Goal: Find specific page/section: Find specific page/section

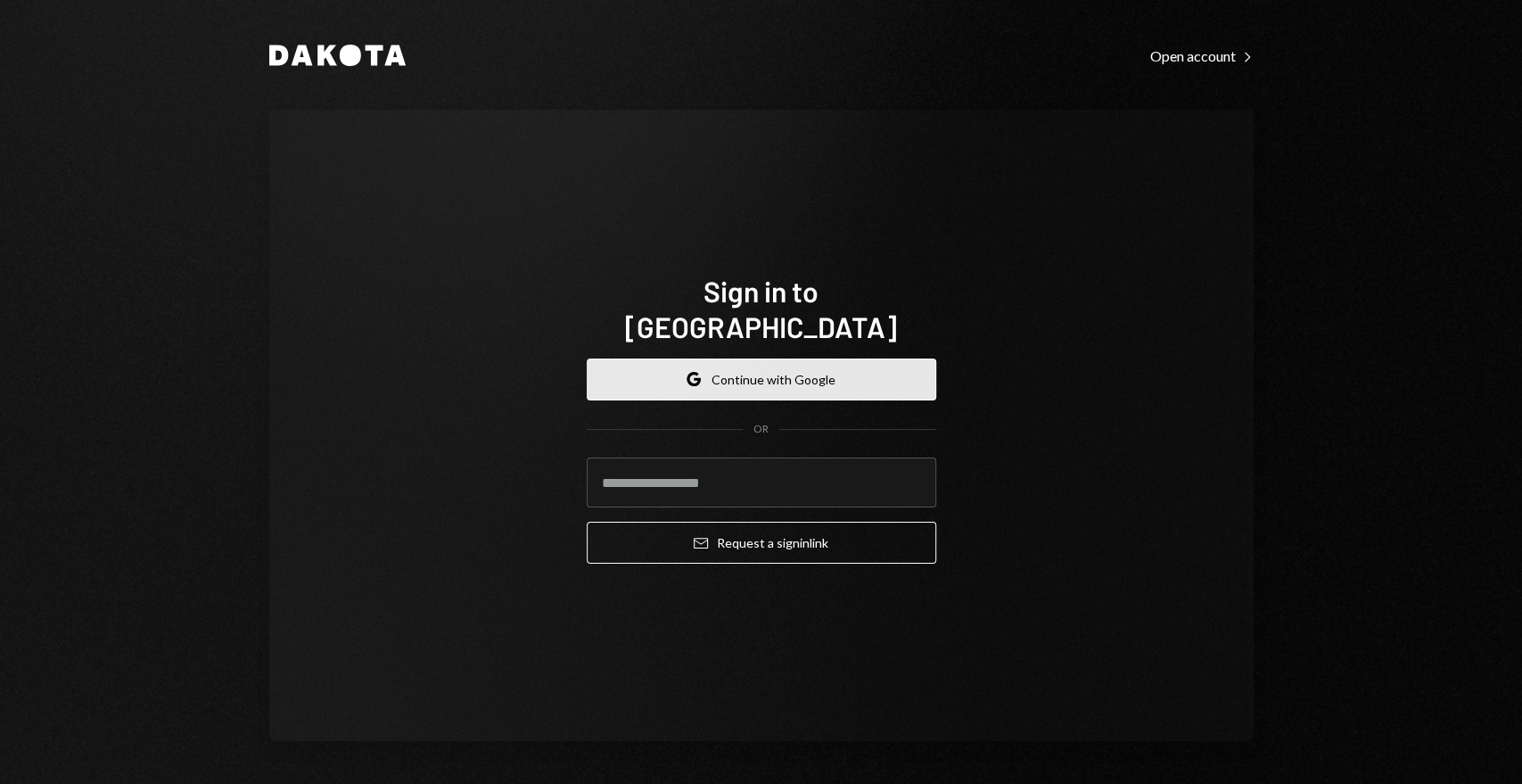
click at [692, 373] on button "Google Continue with Google" at bounding box center [761, 380] width 350 height 42
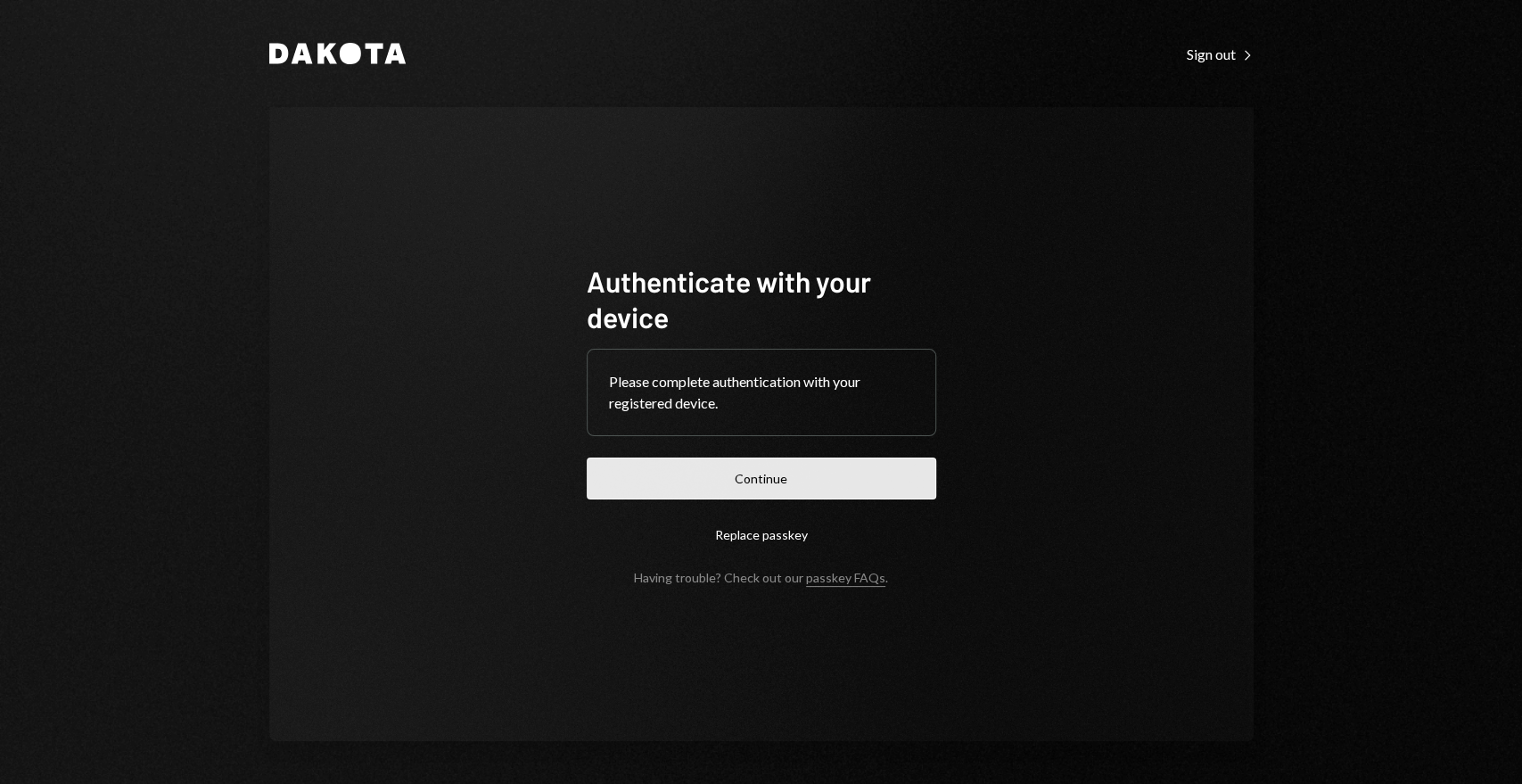
click at [825, 477] on button "Continue" at bounding box center [761, 478] width 350 height 42
click at [808, 471] on button "Continue" at bounding box center [761, 478] width 350 height 42
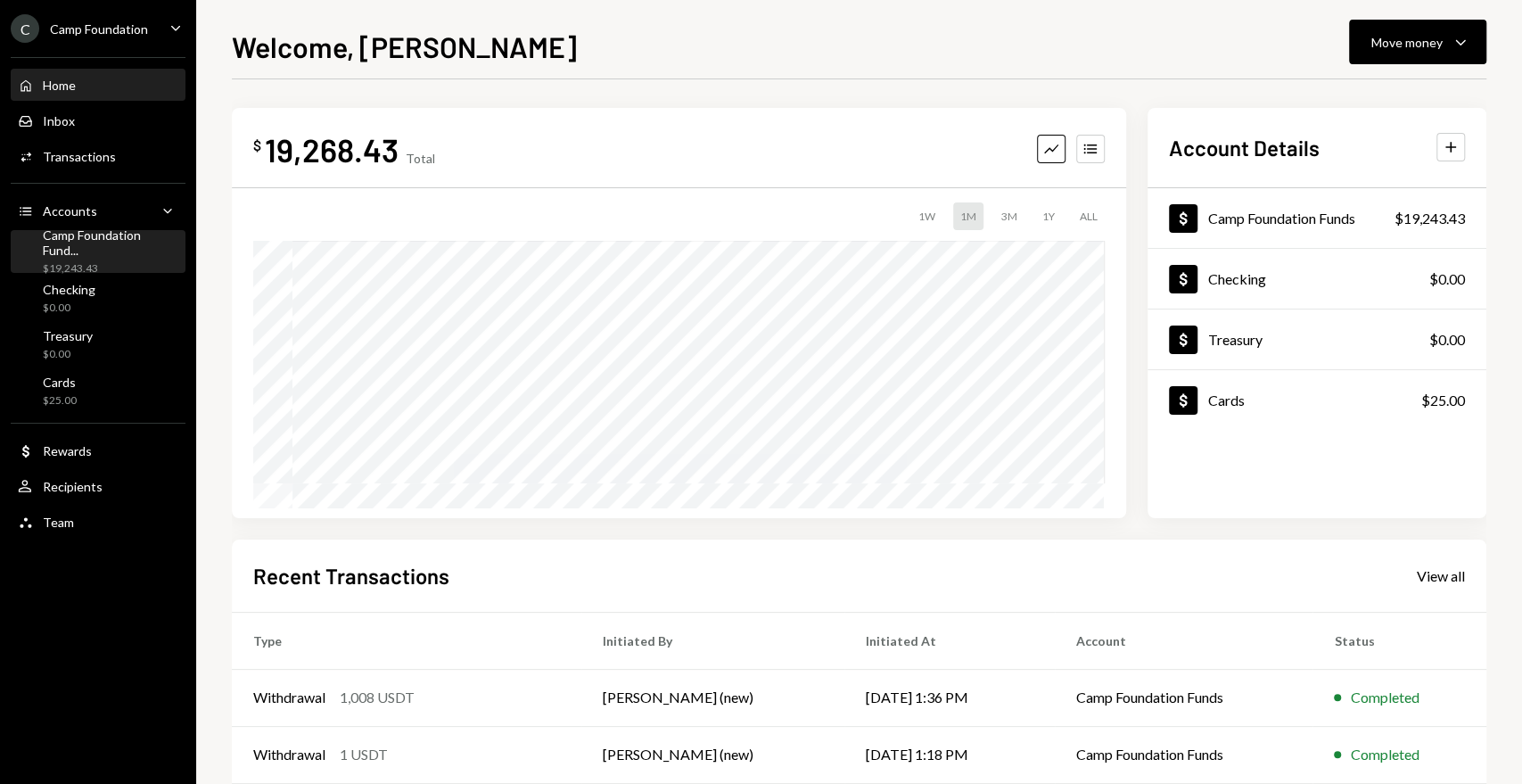
click at [118, 244] on div "Camp Foundation Fund..." at bounding box center [111, 242] width 135 height 30
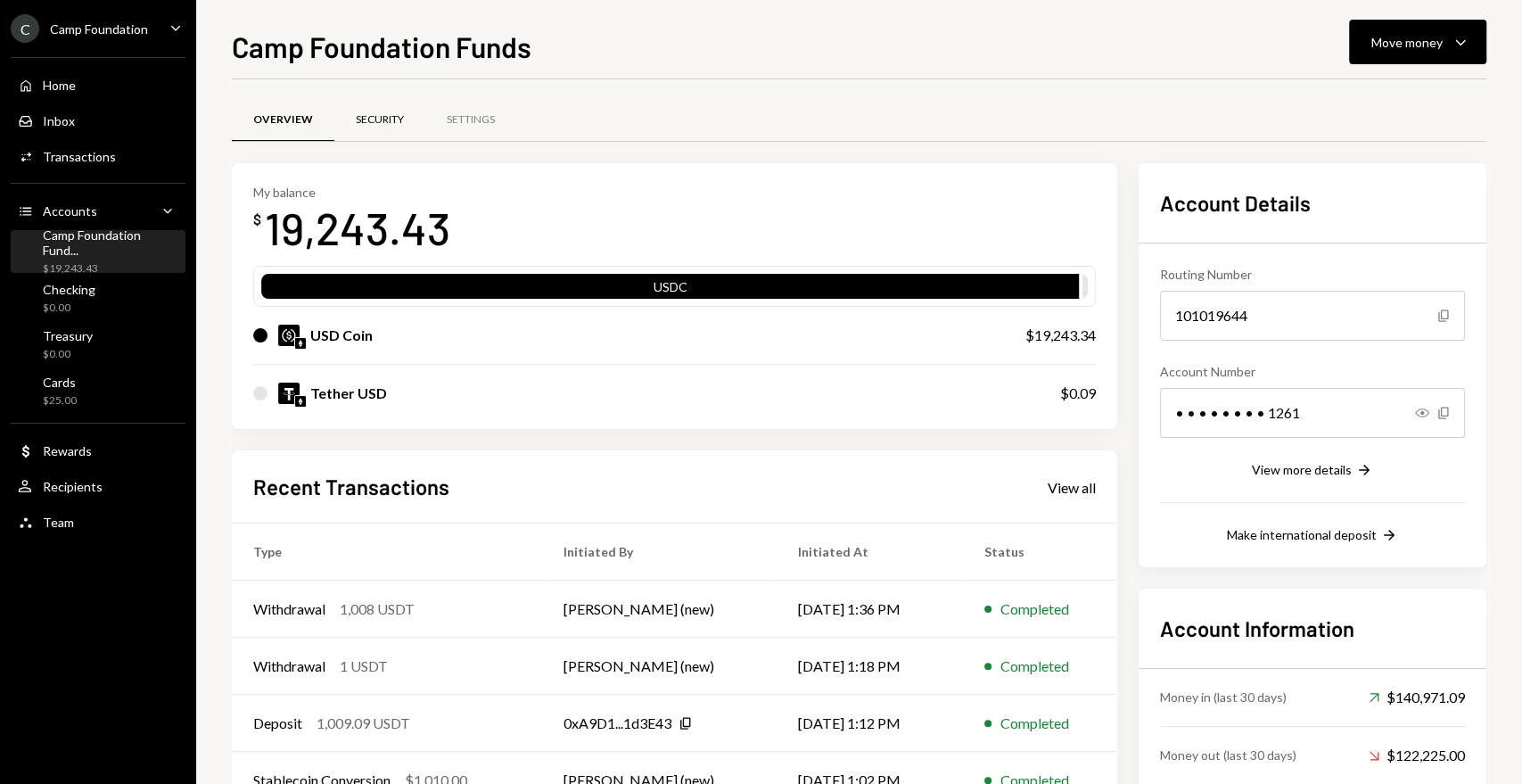
click at [372, 124] on div "Security" at bounding box center [380, 120] width 49 height 16
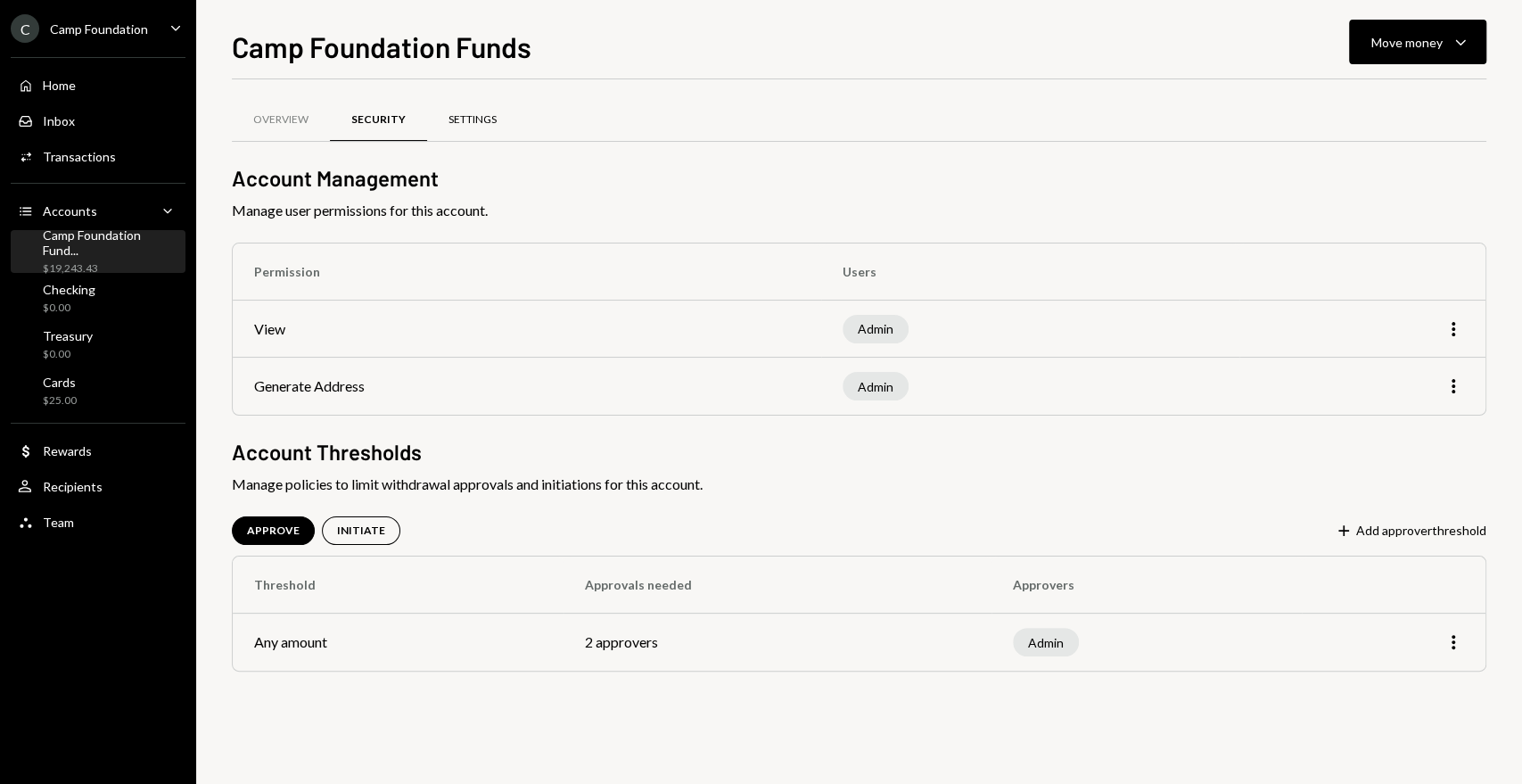
click at [487, 125] on div "Settings" at bounding box center [472, 120] width 49 height 16
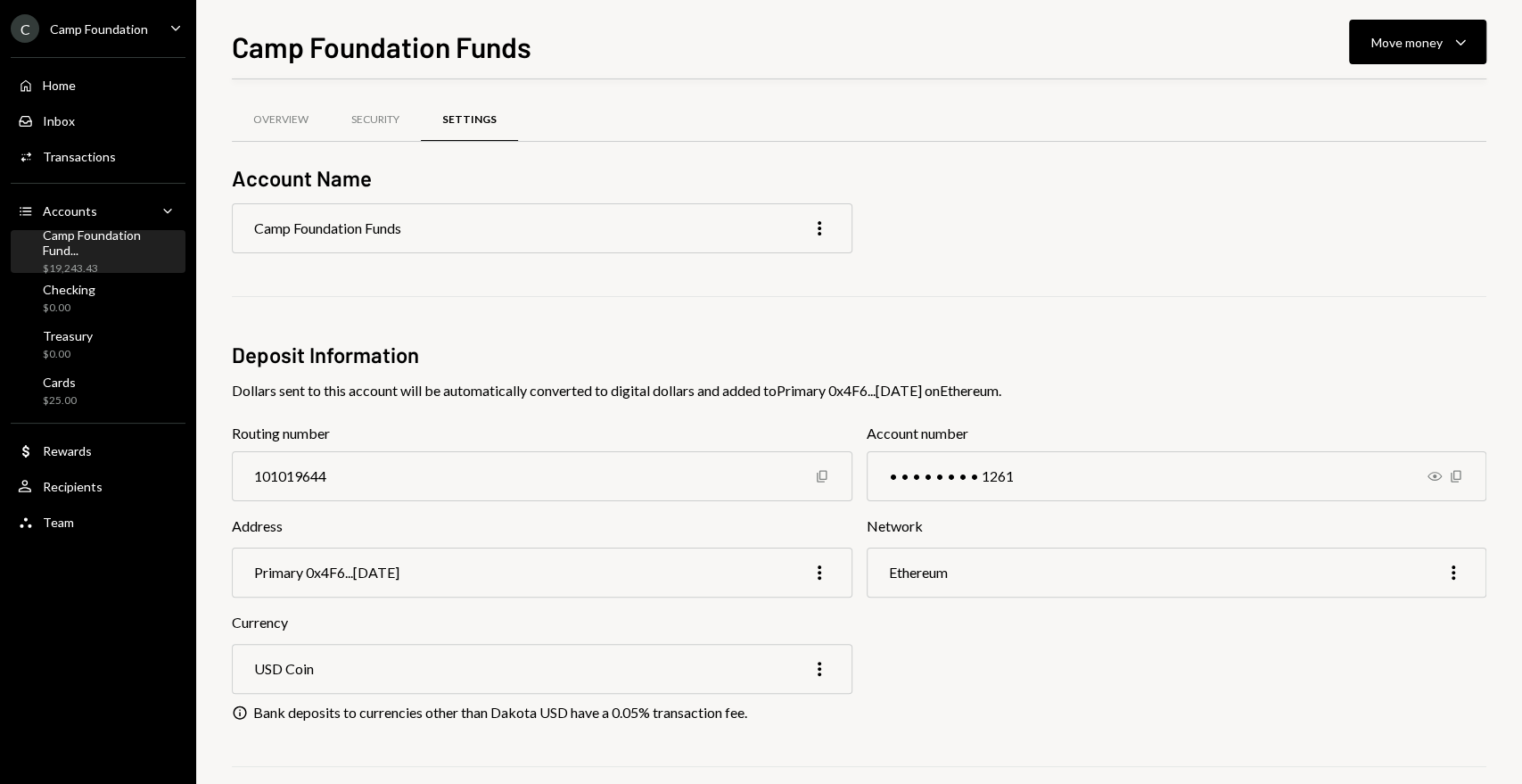
scroll to position [99, 0]
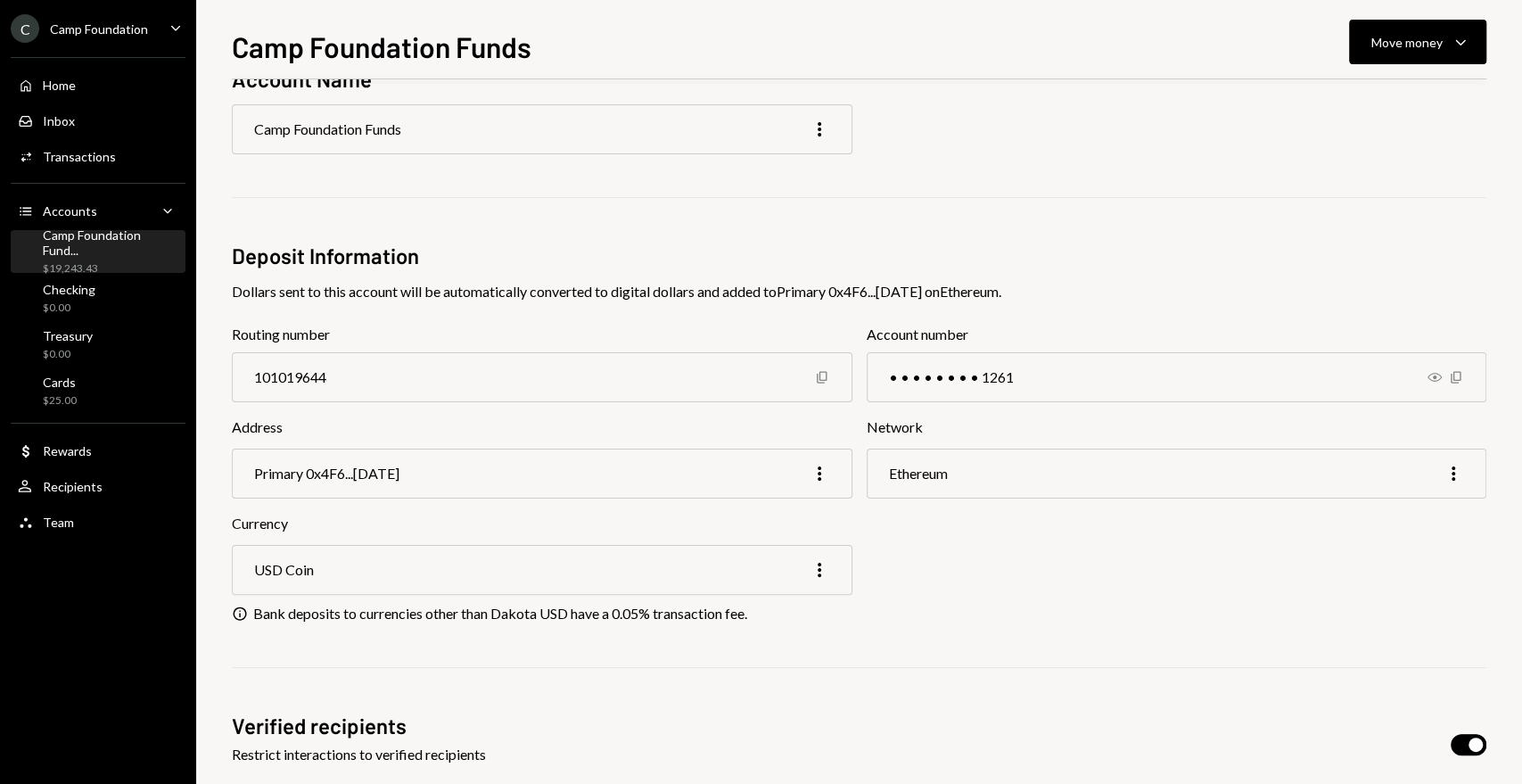
click at [109, 246] on div "Camp Foundation Fund..." at bounding box center [111, 242] width 135 height 30
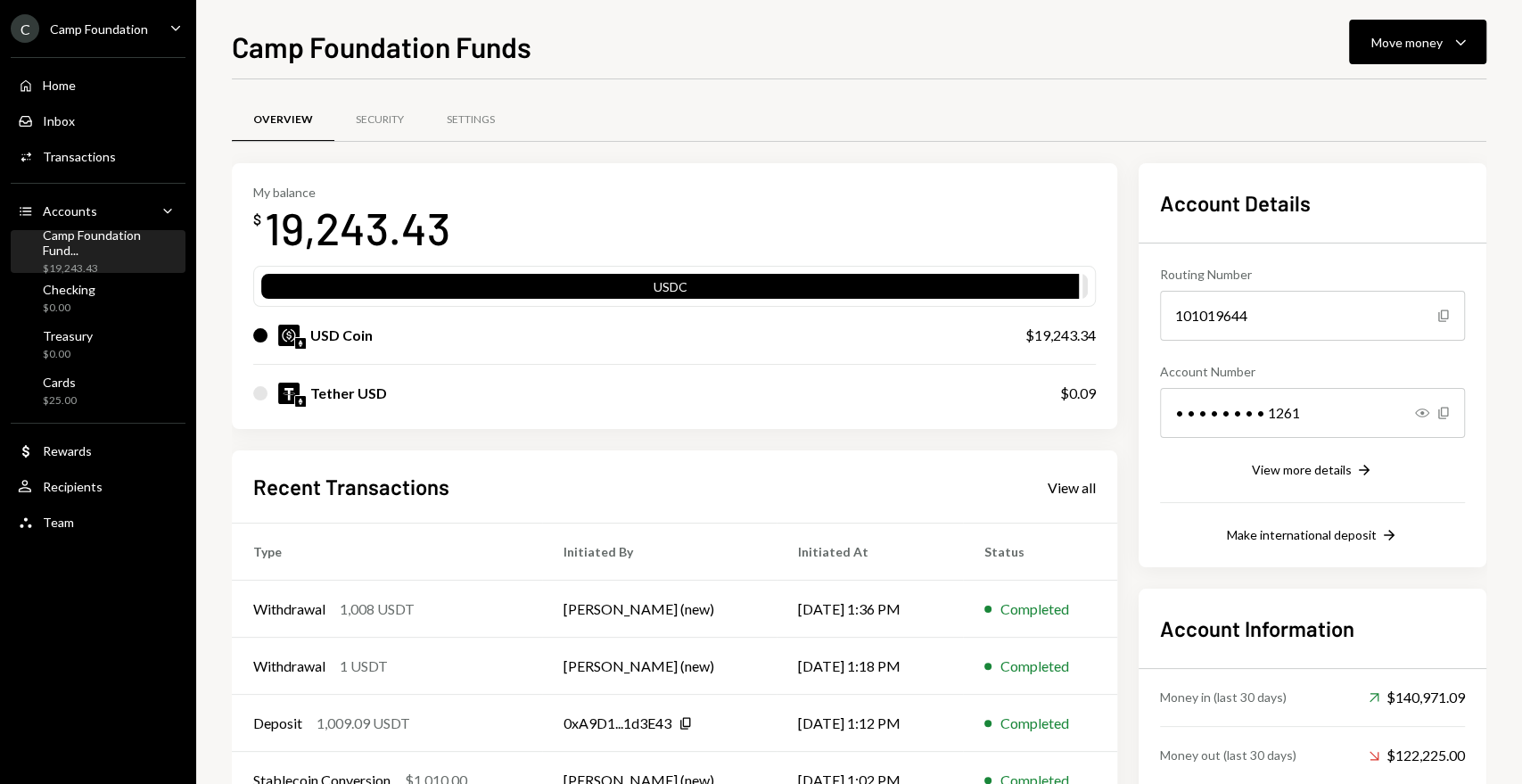
click at [111, 242] on div "Camp Foundation Fund..." at bounding box center [111, 242] width 135 height 30
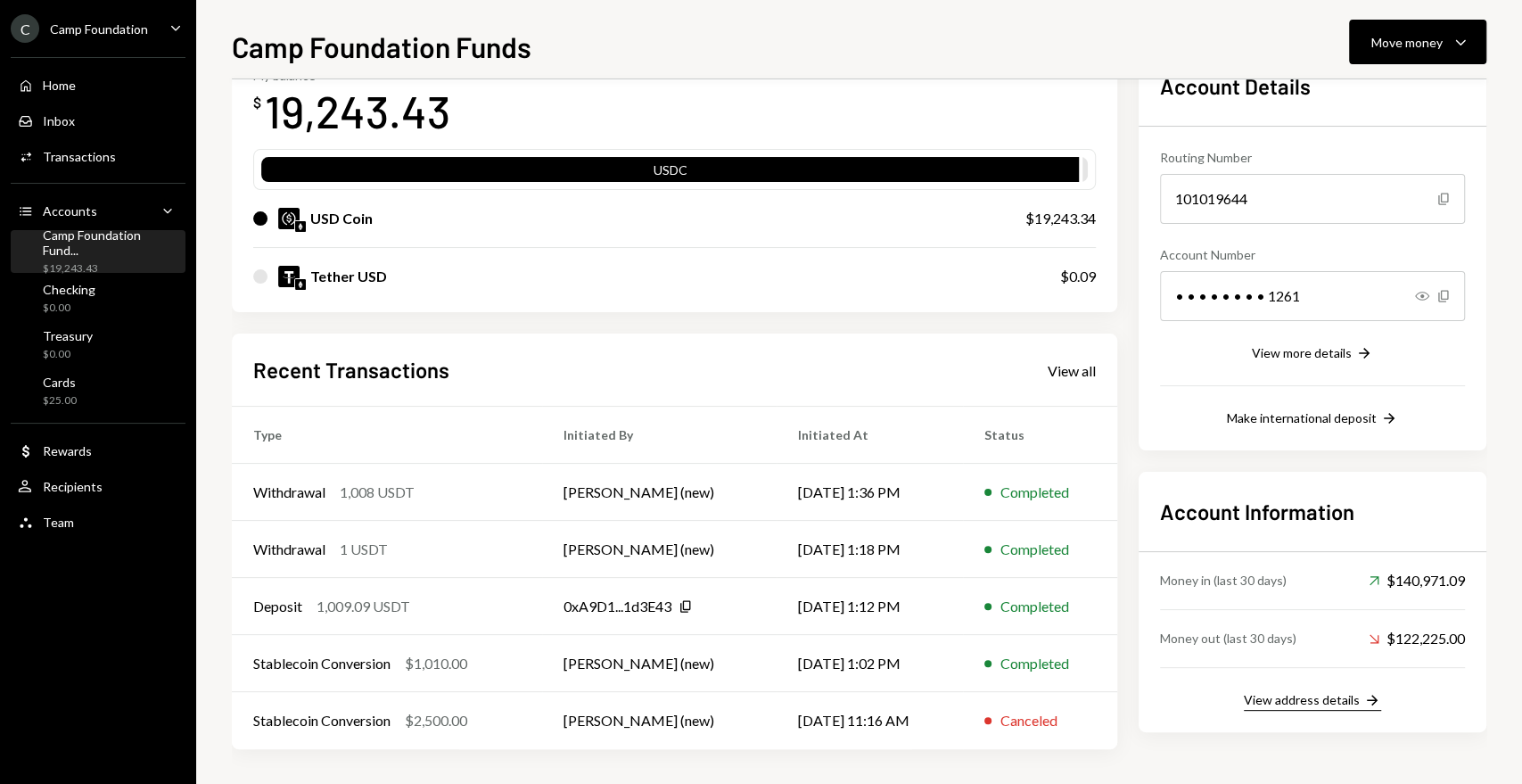
click at [1305, 704] on div "View address details" at bounding box center [1301, 699] width 116 height 16
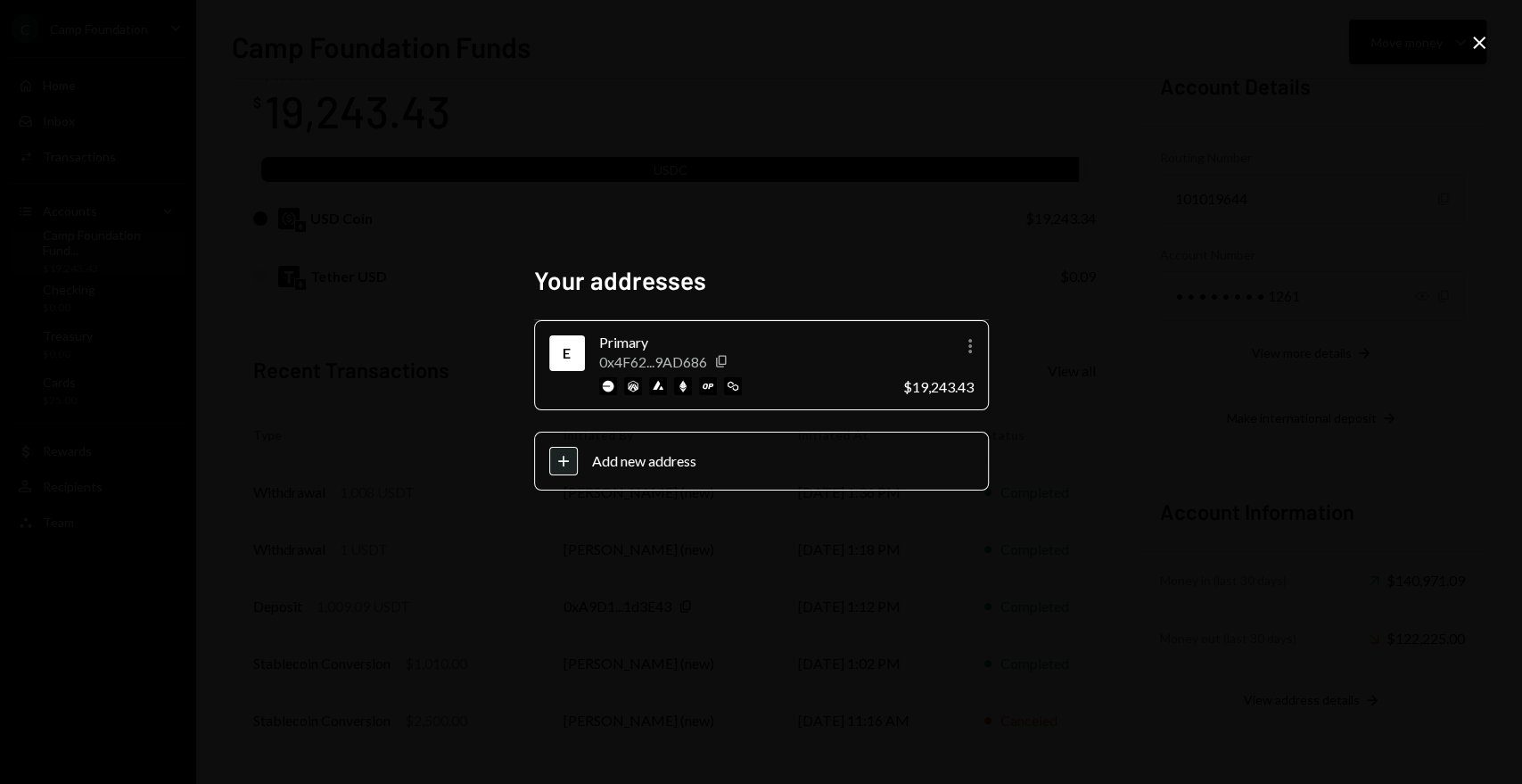
drag, startPoint x: 1482, startPoint y: 42, endPoint x: 1461, endPoint y: 52, distance: 23.3
click at [1482, 43] on icon "Close" at bounding box center [1479, 42] width 21 height 21
